Goal: Information Seeking & Learning: Learn about a topic

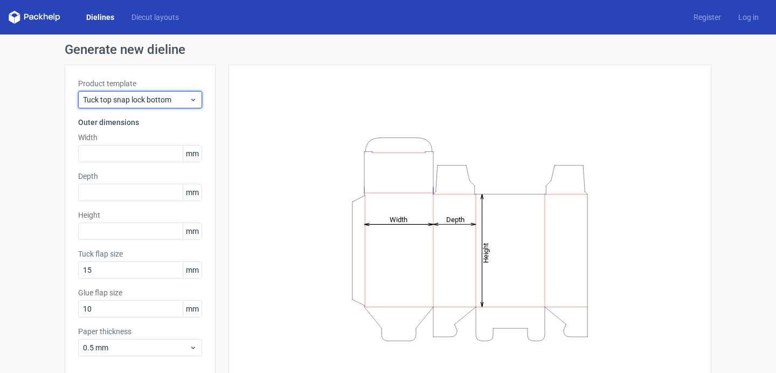
click at [183, 96] on span "Tuck top snap lock bottom" at bounding box center [136, 99] width 106 height 11
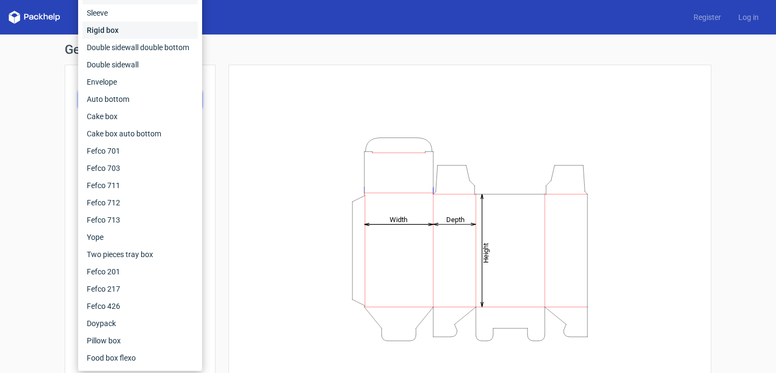
click at [120, 31] on div "Rigid box" at bounding box center [139, 30] width 115 height 17
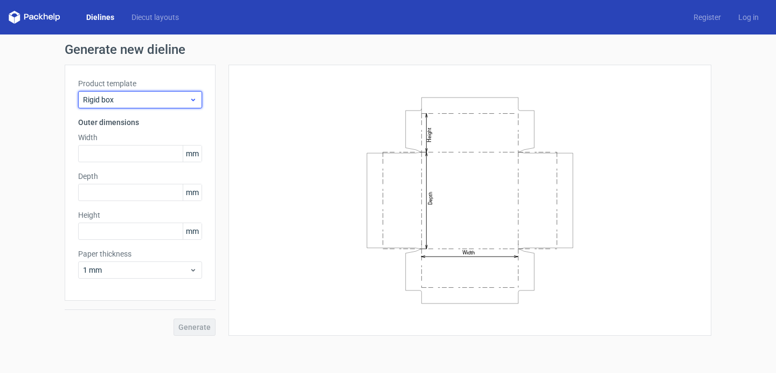
click at [150, 99] on span "Rigid box" at bounding box center [136, 99] width 106 height 11
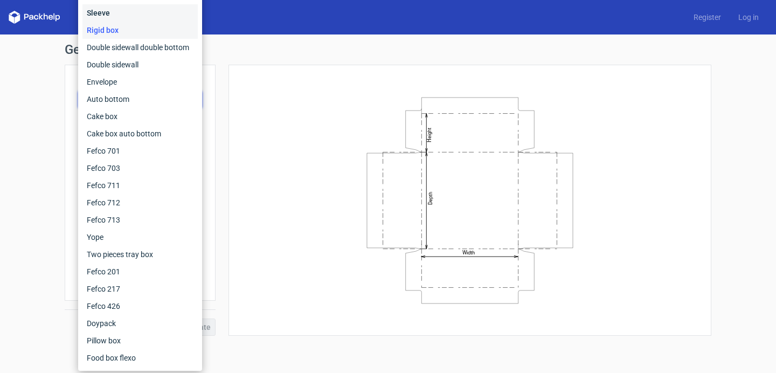
click at [129, 17] on div "Sleeve" at bounding box center [139, 12] width 115 height 17
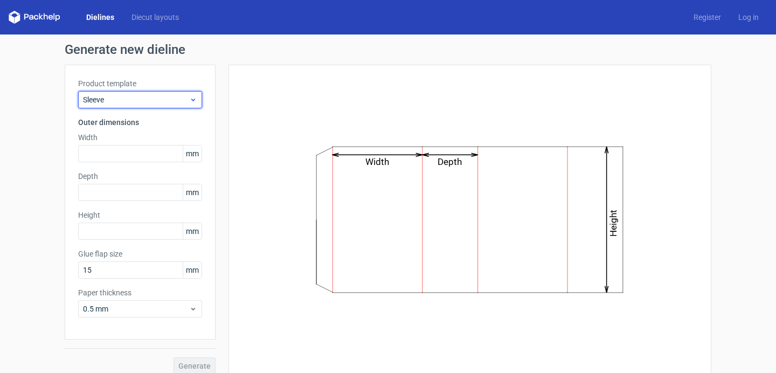
click at [163, 100] on span "Sleeve" at bounding box center [136, 99] width 106 height 11
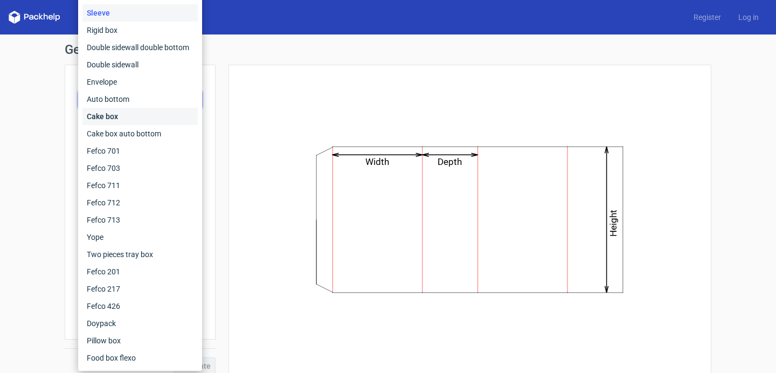
click at [161, 120] on div "Cake box" at bounding box center [139, 116] width 115 height 17
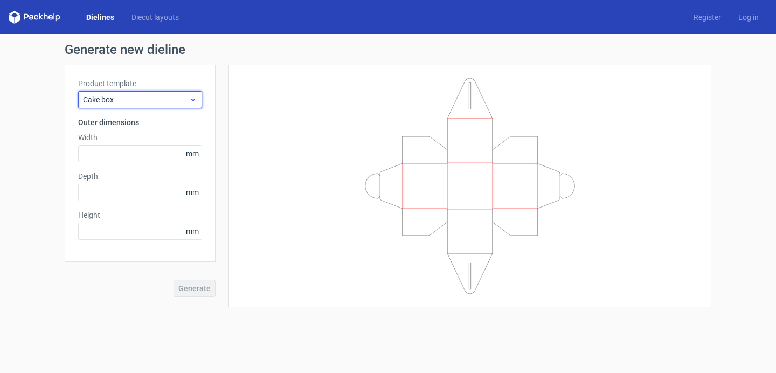
click at [184, 99] on span "Cake box" at bounding box center [136, 99] width 106 height 11
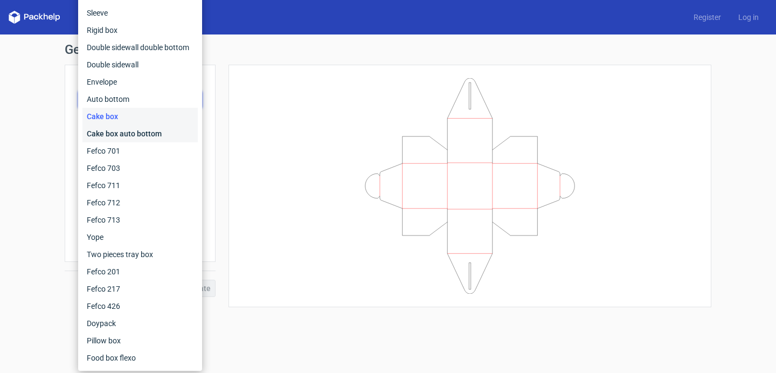
click at [183, 132] on div "Cake box auto bottom" at bounding box center [139, 133] width 115 height 17
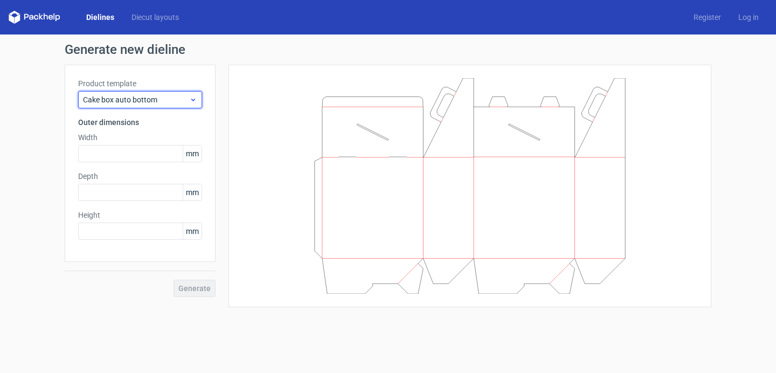
click at [190, 101] on icon at bounding box center [193, 99] width 8 height 9
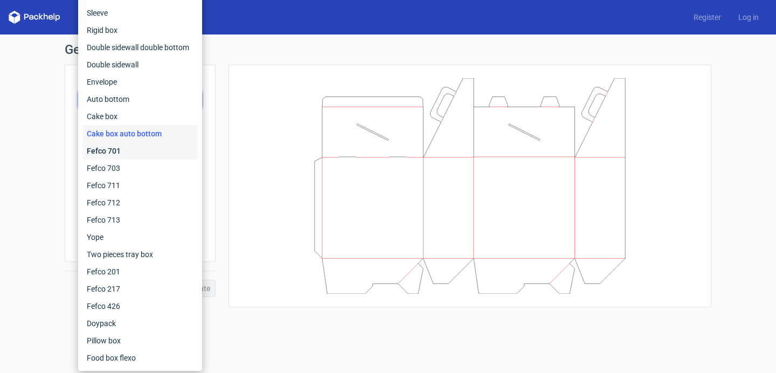
click at [187, 147] on div "Fefco 701" at bounding box center [139, 150] width 115 height 17
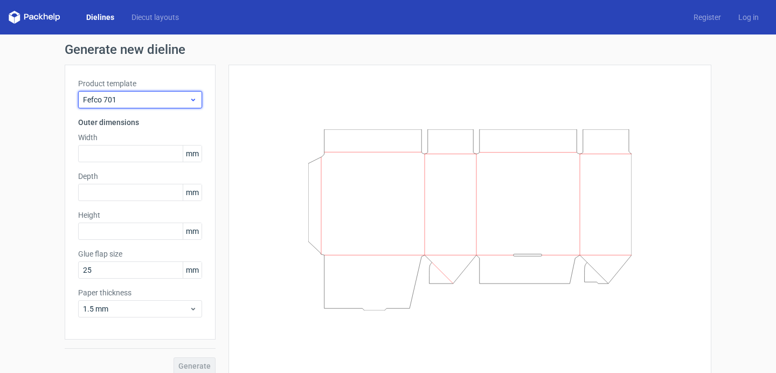
click at [184, 107] on div "Fefco 701" at bounding box center [140, 99] width 124 height 17
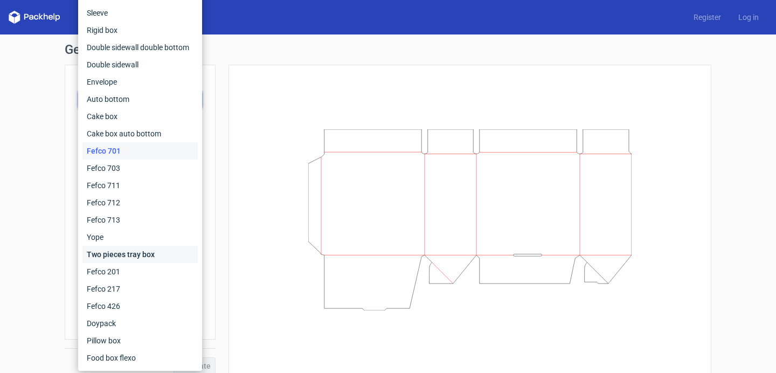
click at [173, 251] on div "Two pieces tray box" at bounding box center [139, 254] width 115 height 17
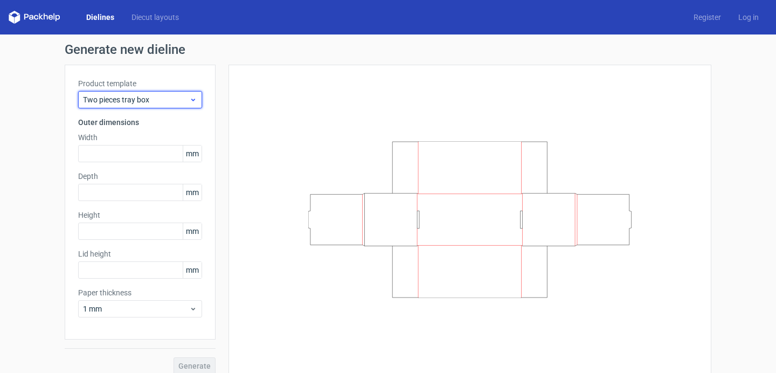
click at [191, 102] on icon at bounding box center [193, 99] width 8 height 9
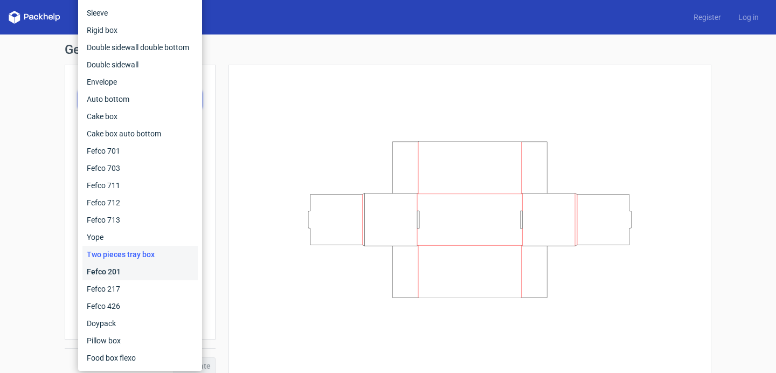
click at [163, 273] on div "Fefco 201" at bounding box center [139, 271] width 115 height 17
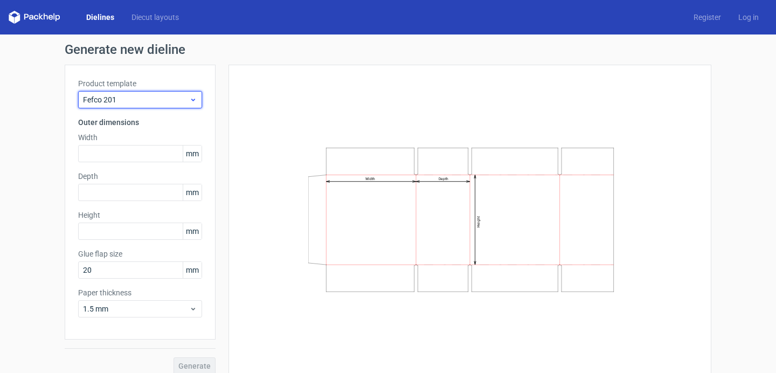
click at [191, 91] on div "Fefco 201" at bounding box center [140, 99] width 124 height 17
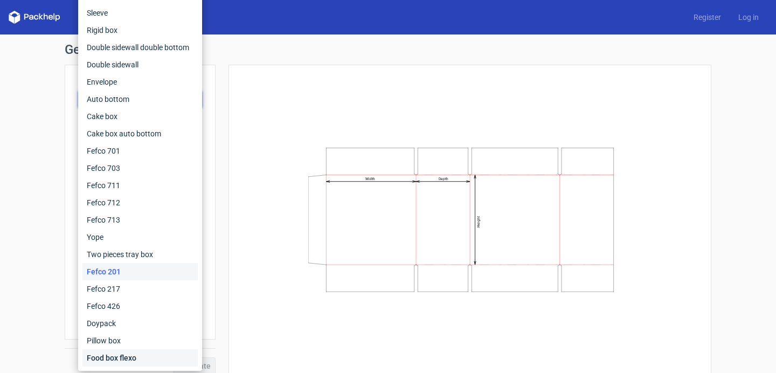
click at [151, 353] on div "Food box flexo" at bounding box center [139, 357] width 115 height 17
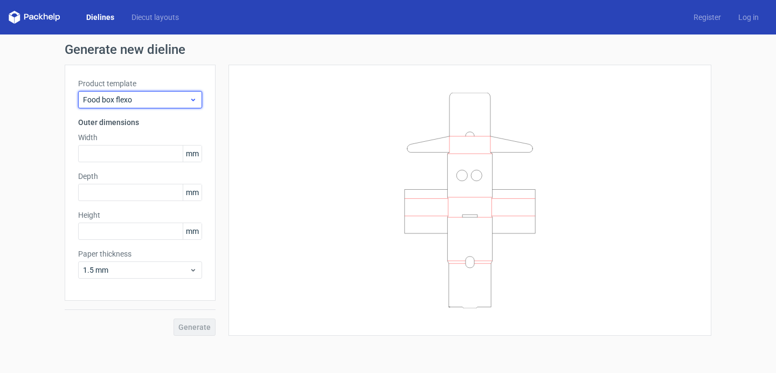
click at [183, 100] on span "Food box flexo" at bounding box center [136, 99] width 106 height 11
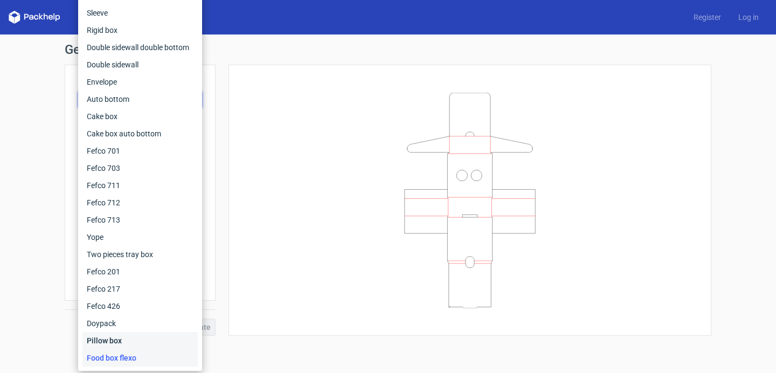
click at [155, 335] on div "Pillow box" at bounding box center [139, 340] width 115 height 17
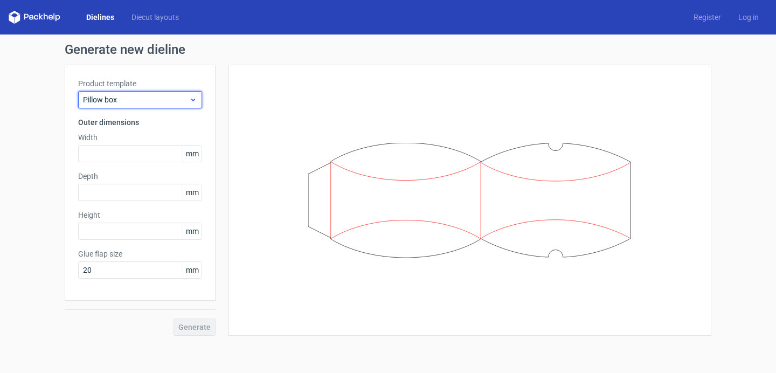
click at [185, 103] on span "Pillow box" at bounding box center [136, 99] width 106 height 11
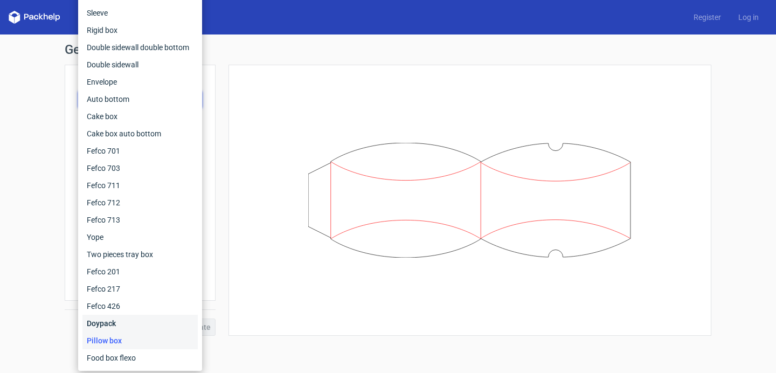
click at [171, 325] on div "Doypack" at bounding box center [139, 323] width 115 height 17
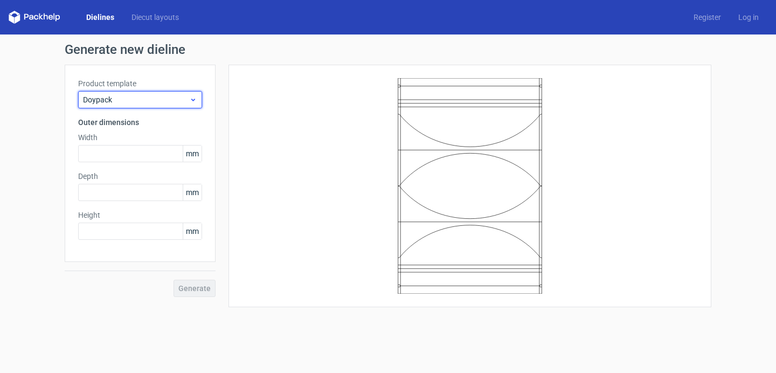
click at [167, 99] on span "Doypack" at bounding box center [136, 99] width 106 height 11
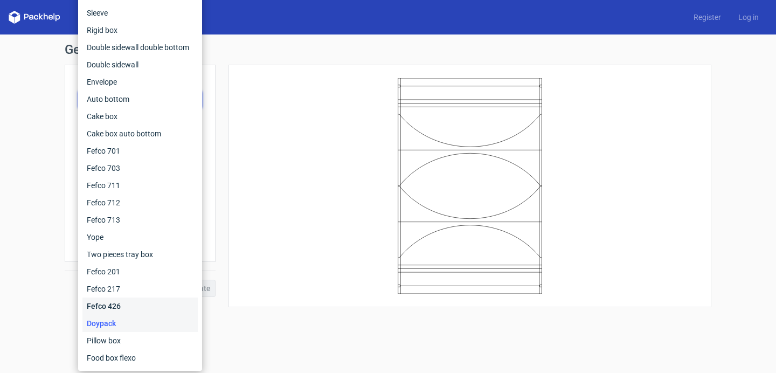
click at [161, 307] on div "Fefco 426" at bounding box center [139, 305] width 115 height 17
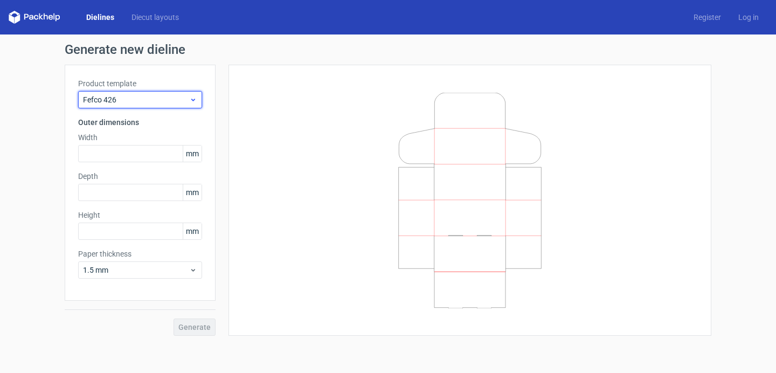
click at [166, 98] on span "Fefco 426" at bounding box center [136, 99] width 106 height 11
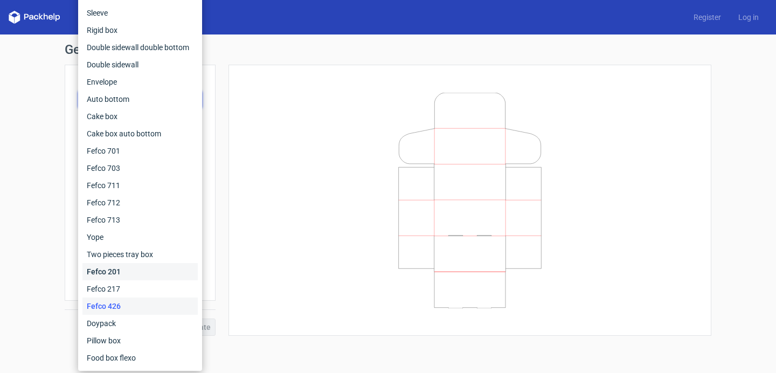
click at [164, 278] on div "Fefco 201" at bounding box center [139, 271] width 115 height 17
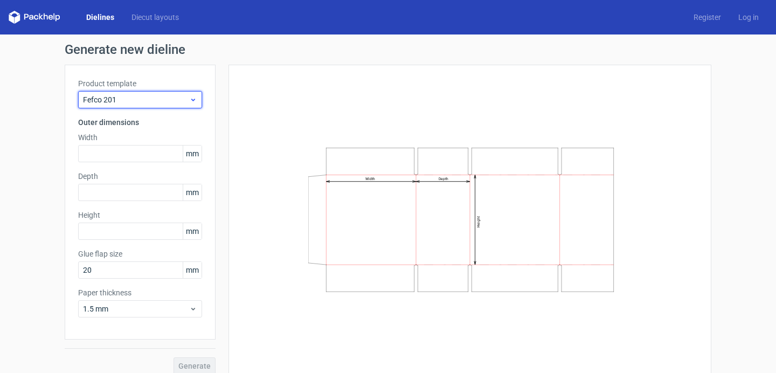
click at [178, 101] on span "Fefco 201" at bounding box center [136, 99] width 106 height 11
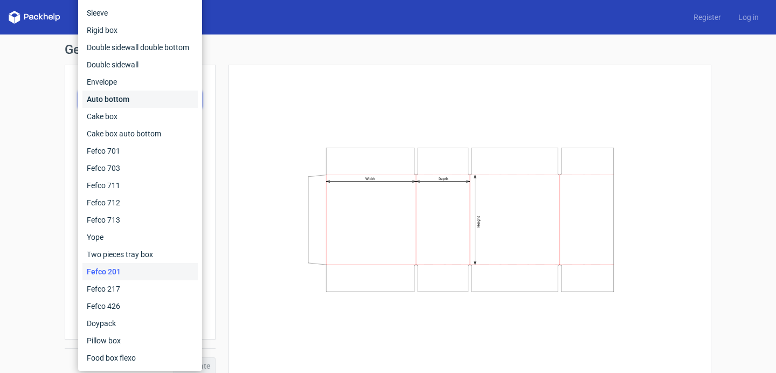
click at [159, 103] on div "Auto bottom" at bounding box center [139, 99] width 115 height 17
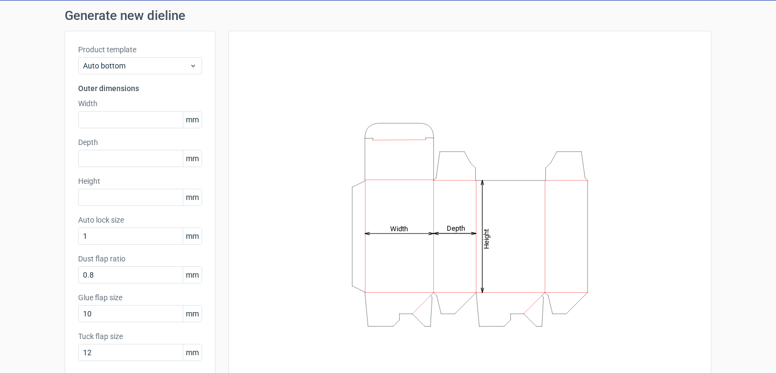
scroll to position [45, 0]
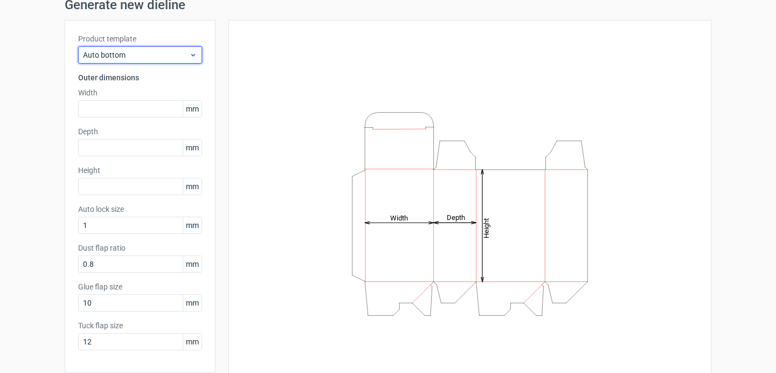
click at [174, 57] on span "Auto bottom" at bounding box center [136, 55] width 106 height 11
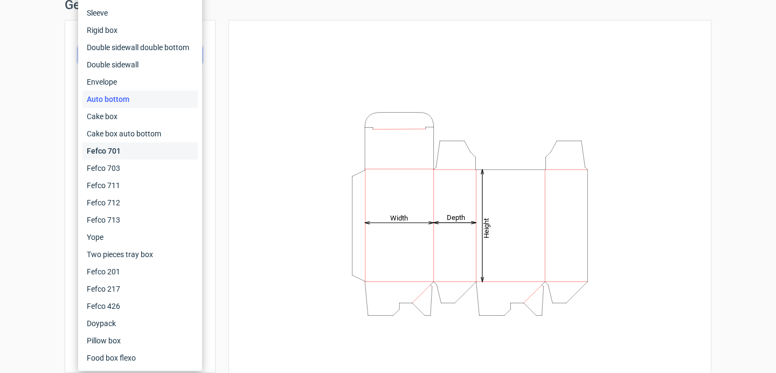
click at [172, 144] on div "Fefco 701" at bounding box center [139, 150] width 115 height 17
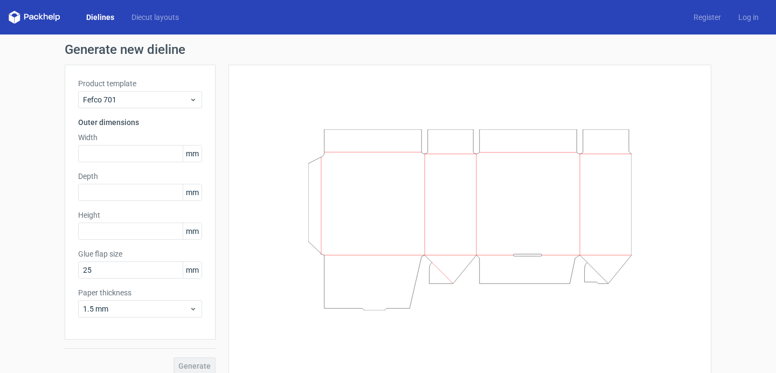
click at [169, 10] on div "Dielines Diecut layouts Register Log in" at bounding box center [388, 17] width 776 height 34
click at [169, 22] on link "Diecut layouts" at bounding box center [155, 17] width 65 height 11
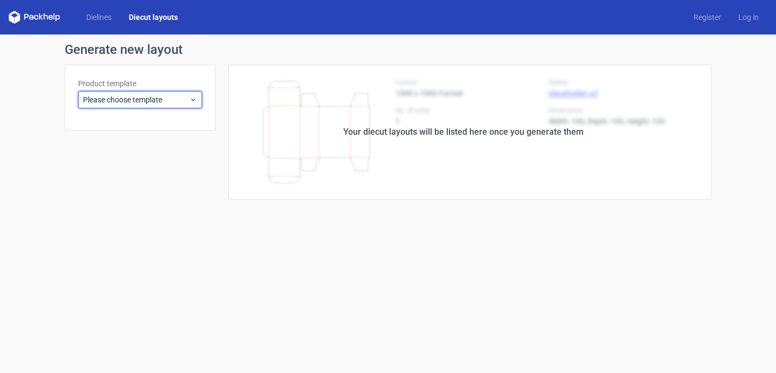
click at [180, 102] on span "Please choose template" at bounding box center [136, 99] width 106 height 11
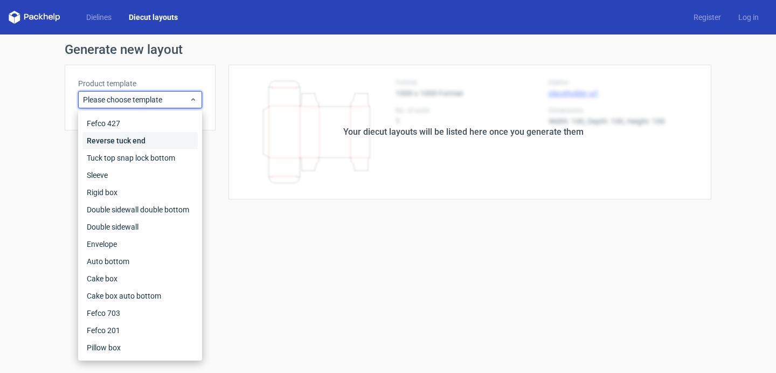
click at [179, 140] on div "Reverse tuck end" at bounding box center [139, 140] width 115 height 17
